Goal: Information Seeking & Learning: Learn about a topic

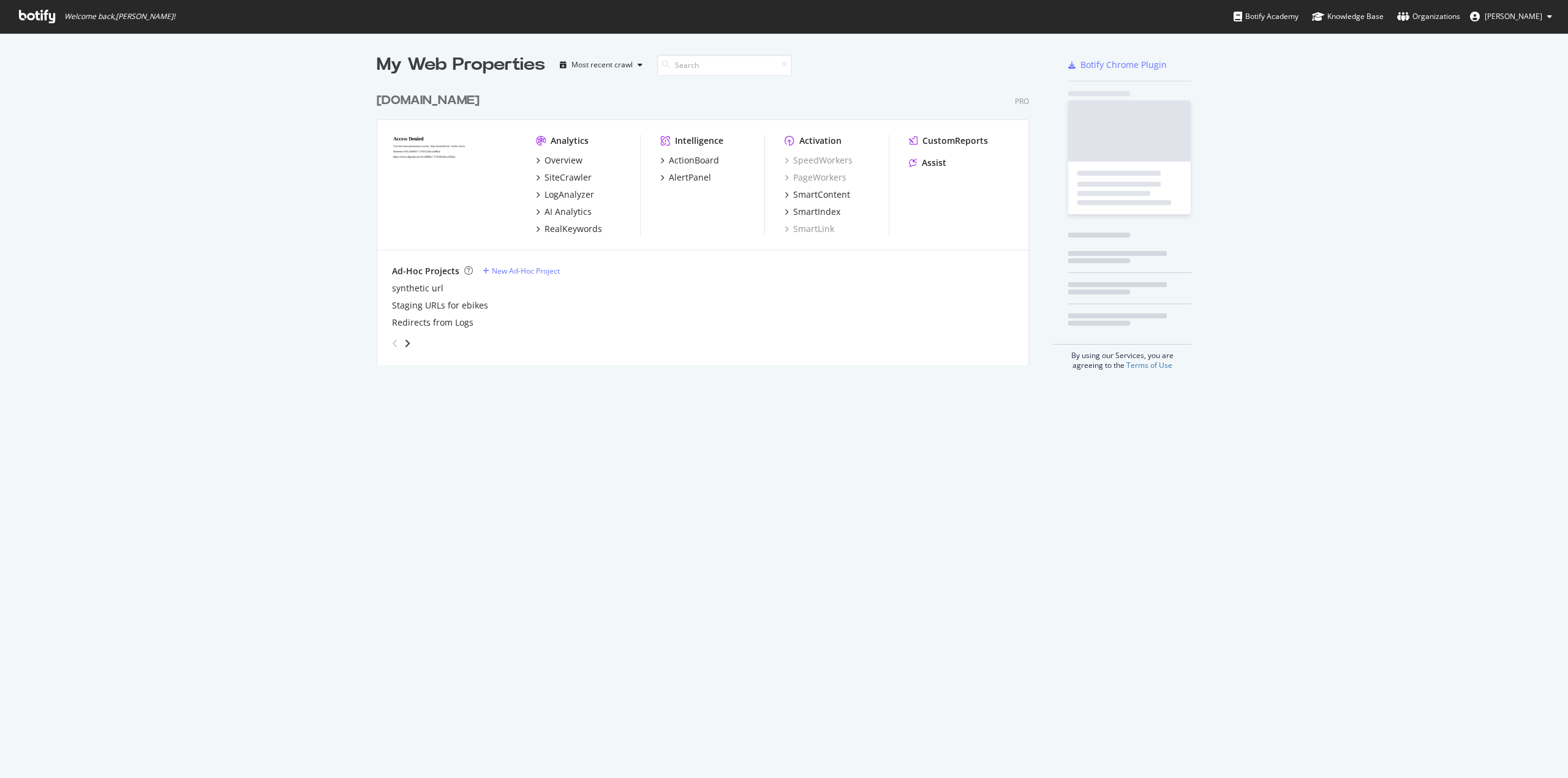
scroll to position [278, 652]
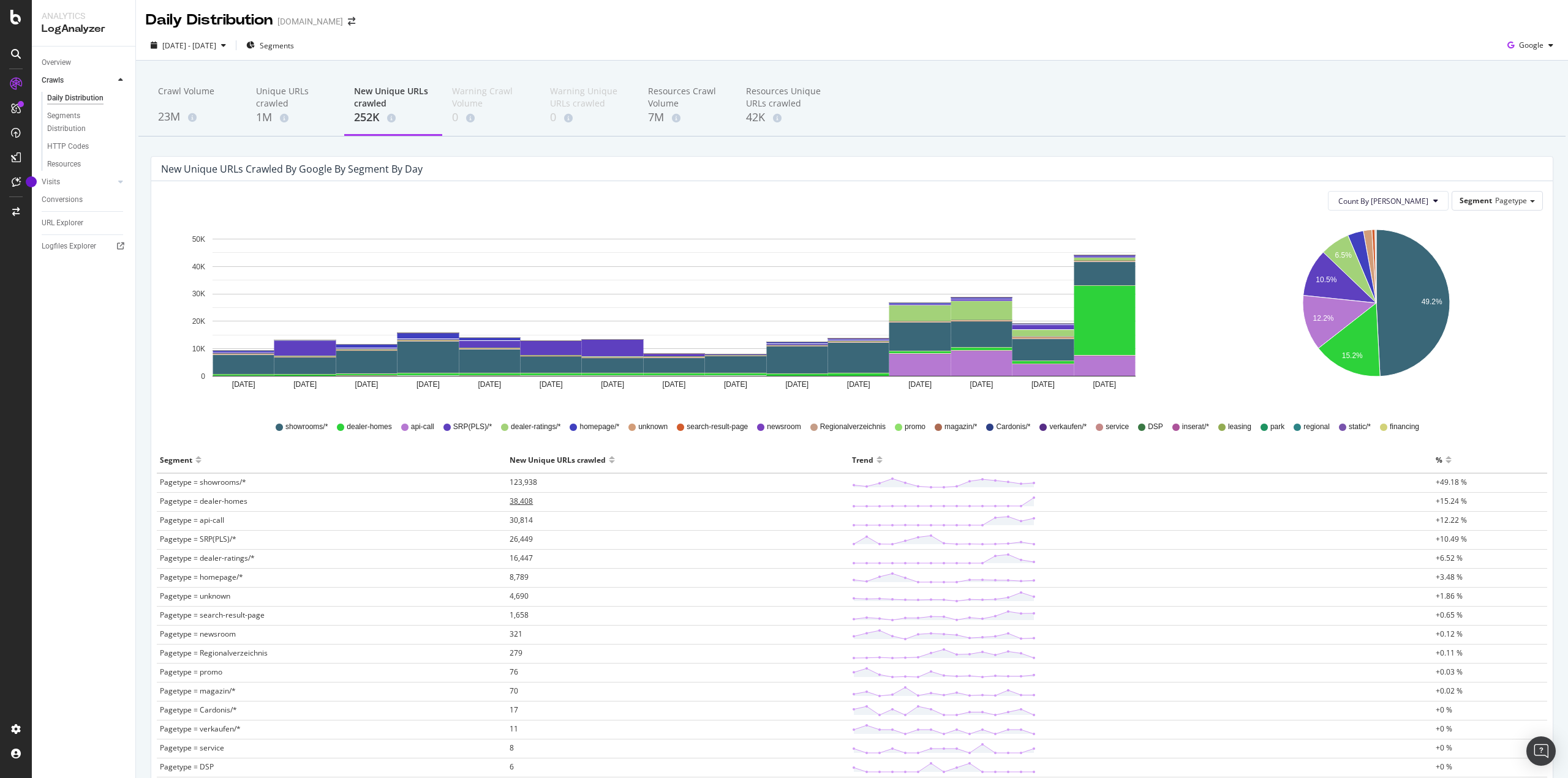
click at [513, 502] on span "38,408" at bounding box center [521, 501] width 23 height 10
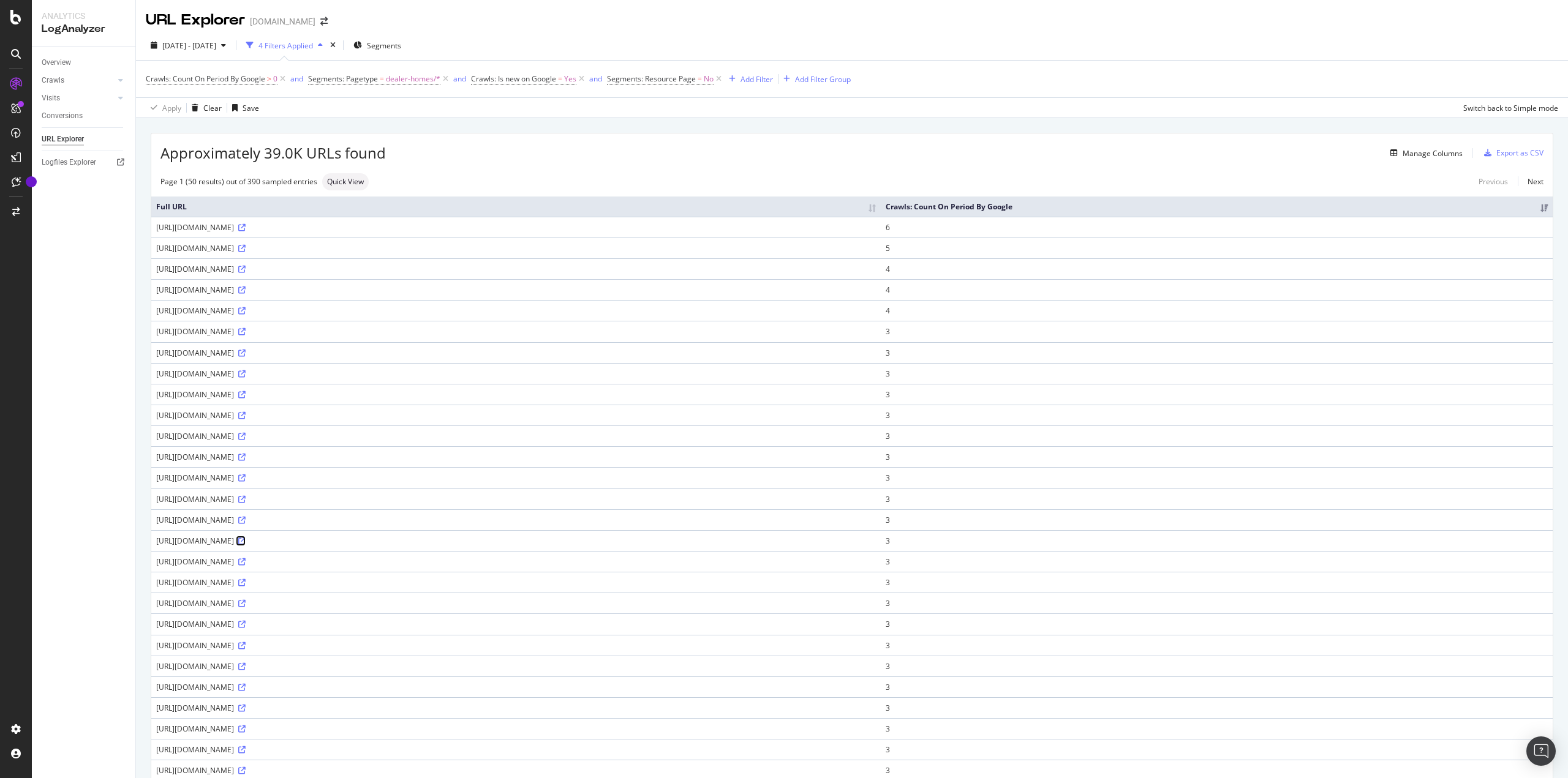
click at [246, 539] on icon at bounding box center [242, 541] width 7 height 7
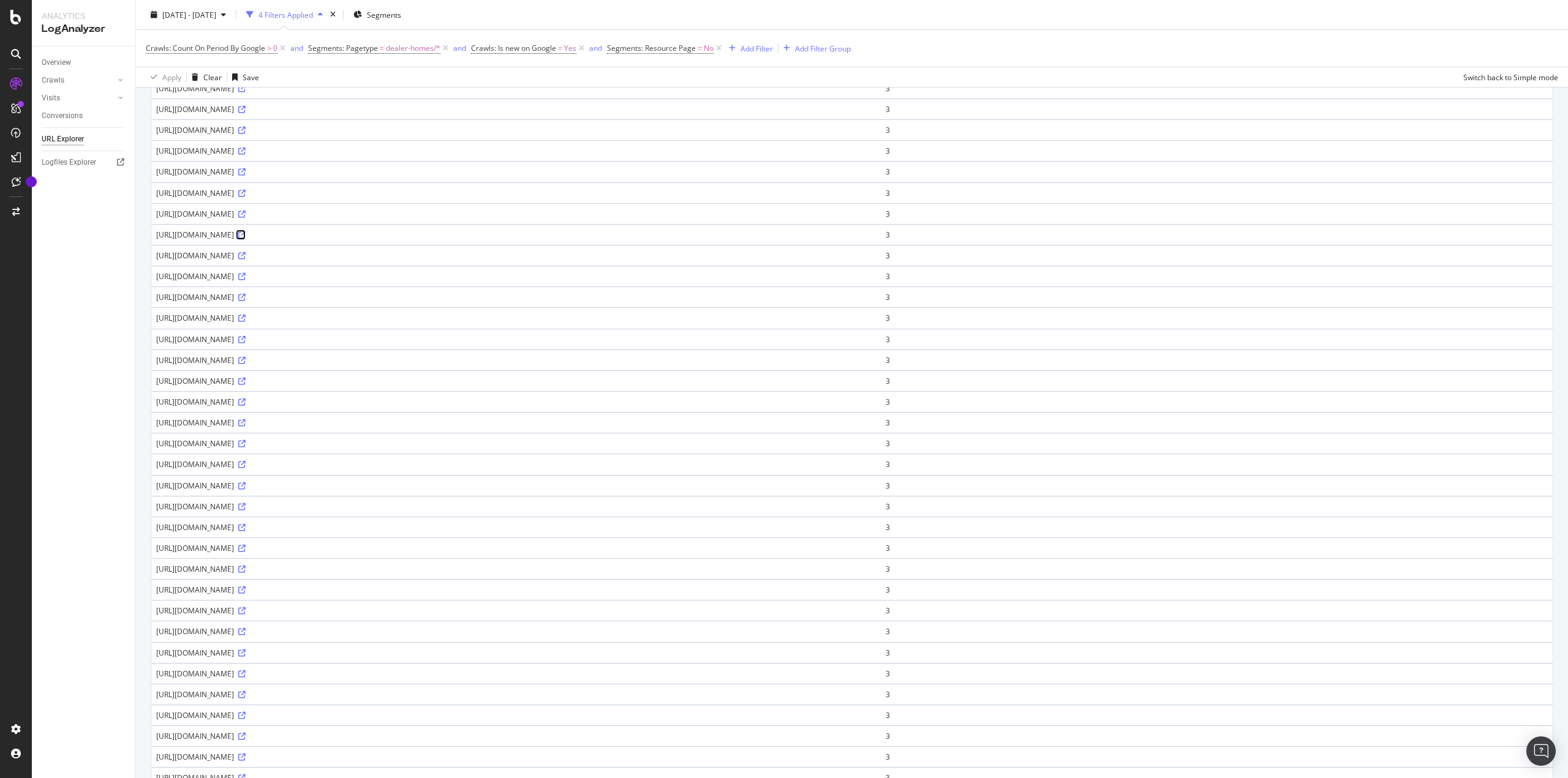
scroll to position [539, 0]
